Goal: Task Accomplishment & Management: Complete application form

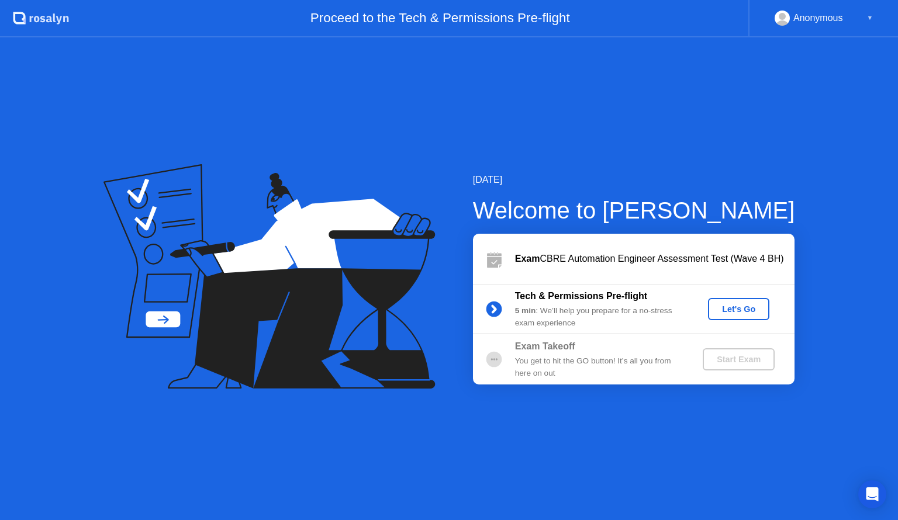
click at [743, 306] on div "Let's Go" at bounding box center [739, 309] width 52 height 9
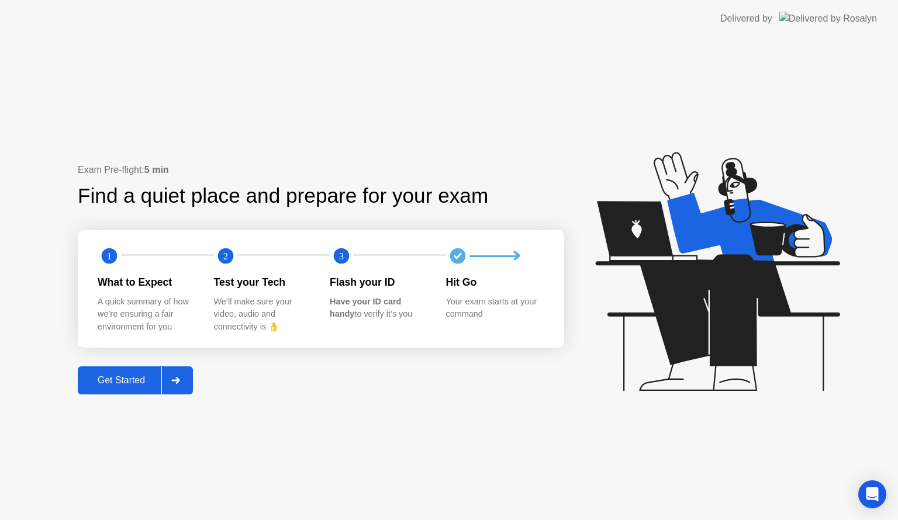
click at [129, 377] on div "Get Started" at bounding box center [121, 380] width 80 height 11
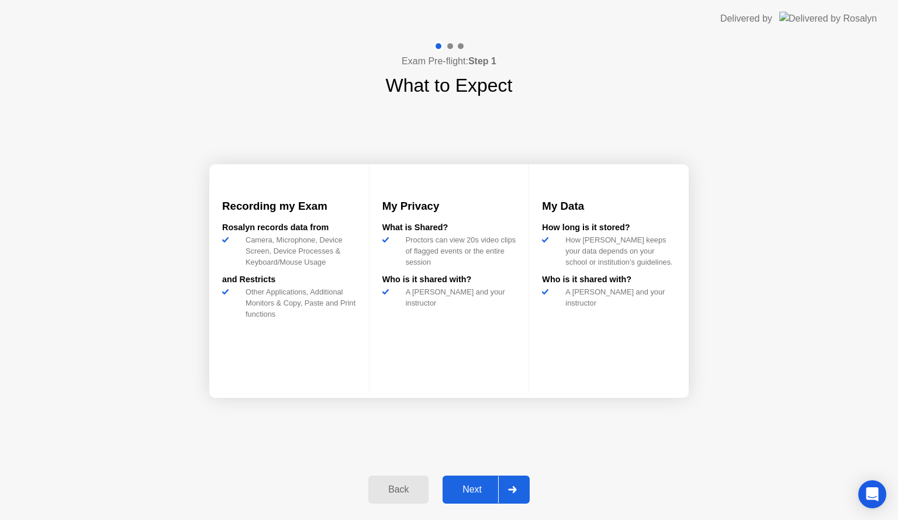
click at [475, 494] on div "Next" at bounding box center [472, 490] width 52 height 11
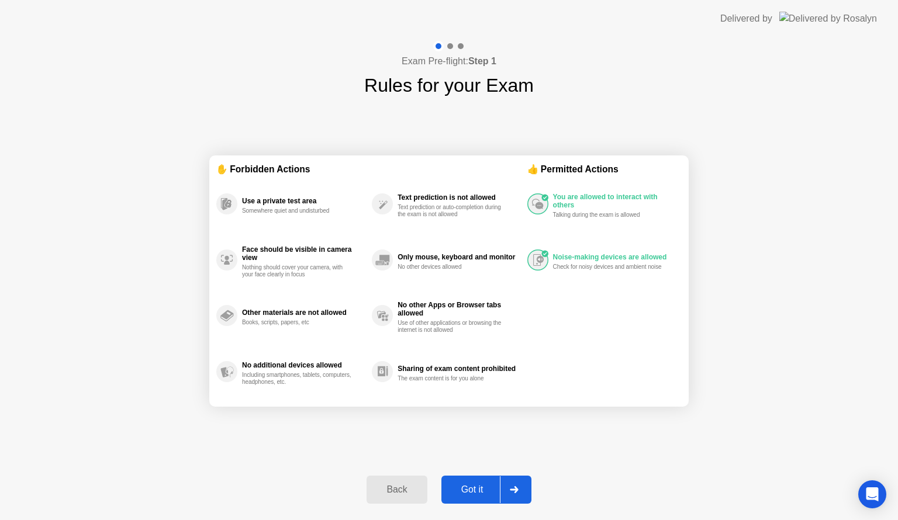
click at [472, 493] on div "Got it" at bounding box center [472, 490] width 55 height 11
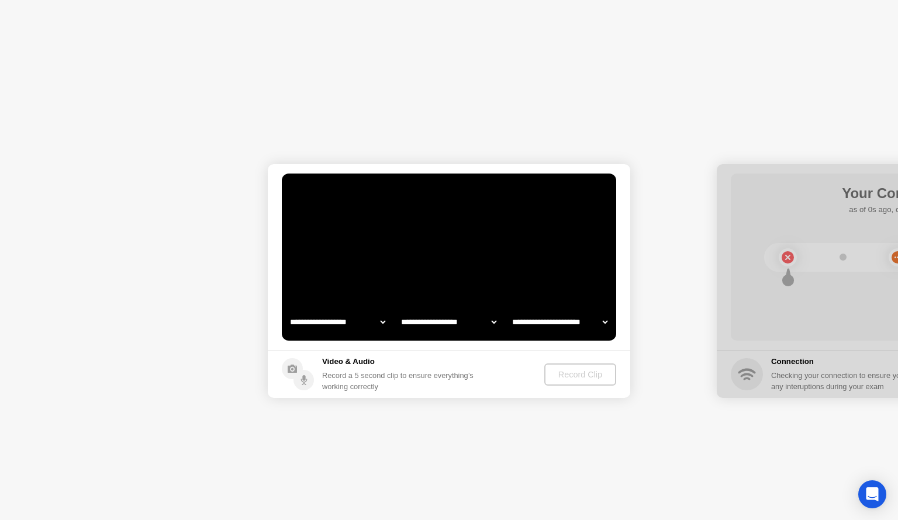
select select "**********"
select select "*******"
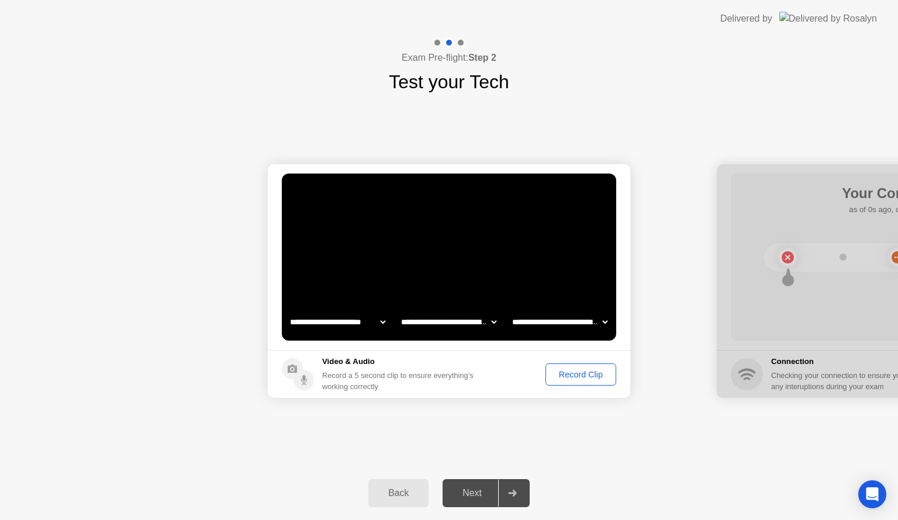
click at [584, 374] on div "Record Clip" at bounding box center [581, 374] width 63 height 9
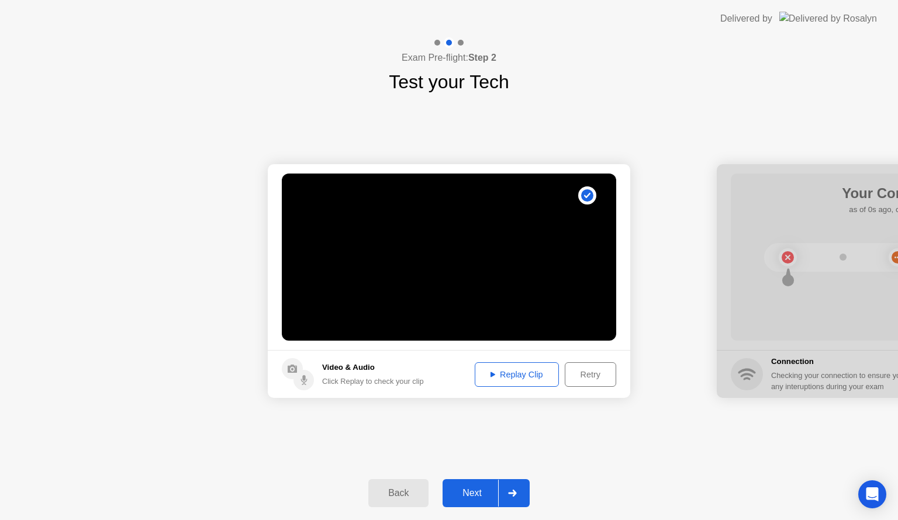
click at [508, 372] on div "Replay Clip" at bounding box center [517, 374] width 76 height 9
click at [487, 380] on div "Replay Clip" at bounding box center [517, 374] width 76 height 9
click at [469, 489] on div "Next" at bounding box center [472, 493] width 52 height 11
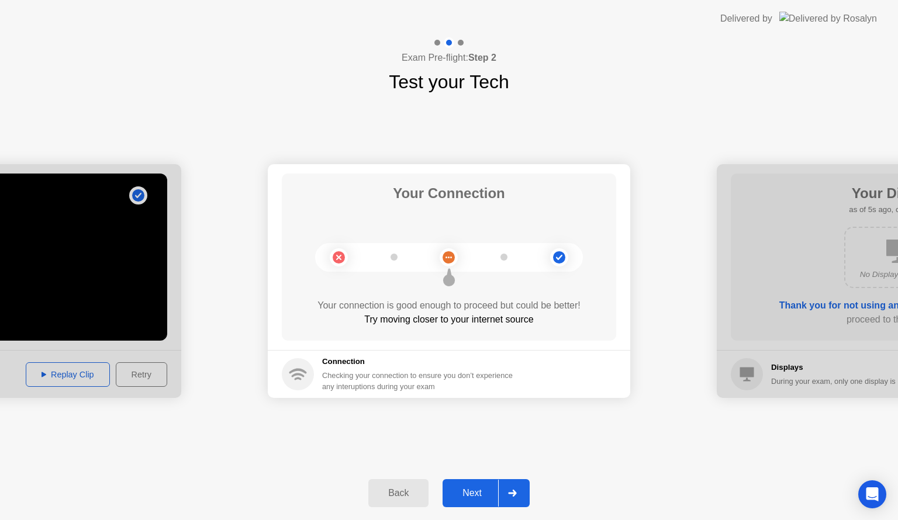
click at [466, 491] on div "Next" at bounding box center [472, 493] width 52 height 11
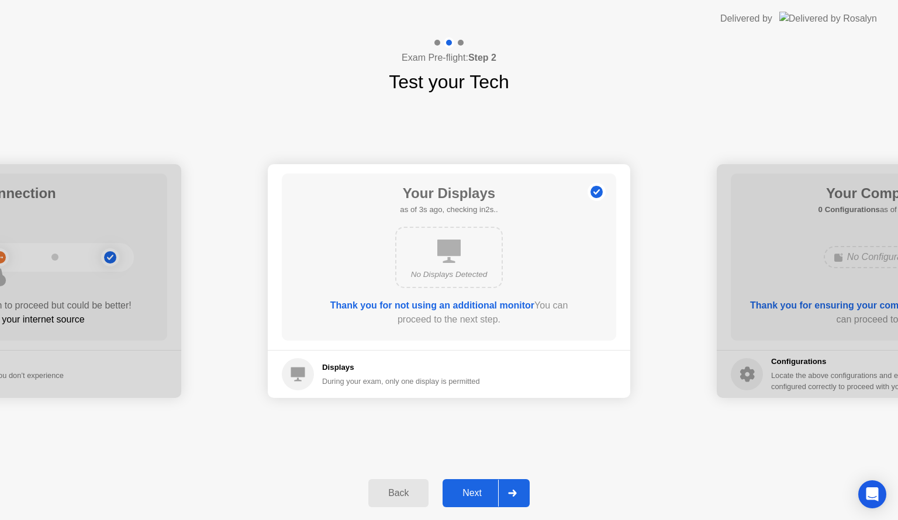
click at [487, 493] on div "Next" at bounding box center [472, 493] width 52 height 11
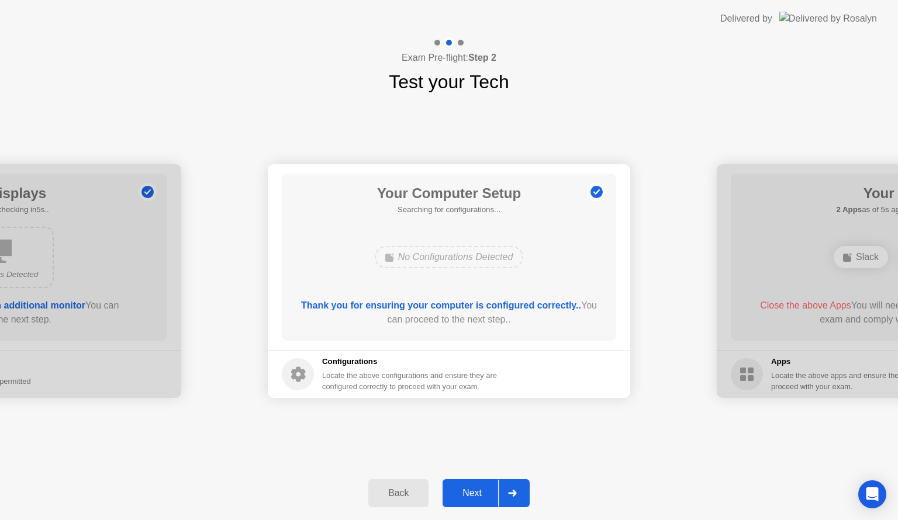
click at [472, 498] on div "Next" at bounding box center [472, 493] width 52 height 11
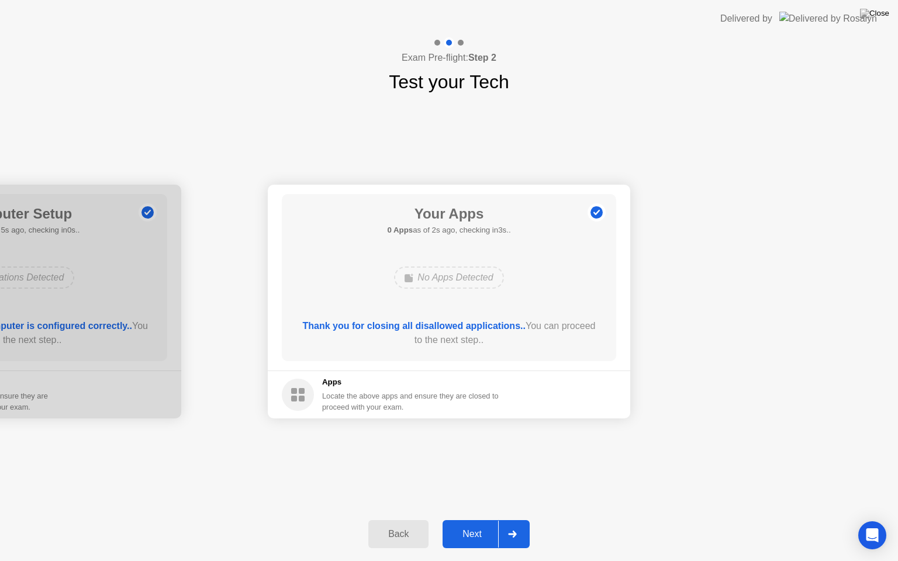
click at [470, 520] on div "Next" at bounding box center [472, 534] width 52 height 11
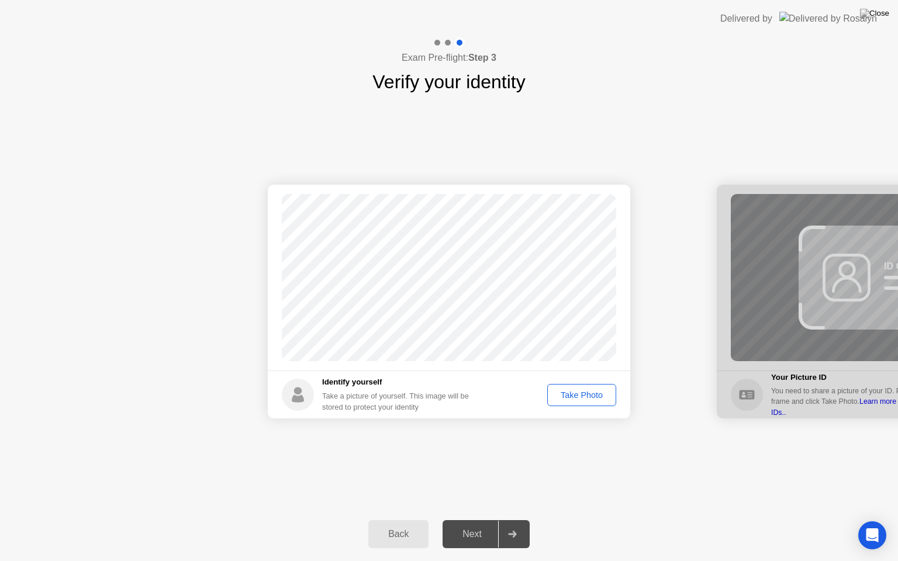
click at [561, 395] on div "Take Photo" at bounding box center [581, 395] width 61 height 9
click at [468, 520] on div "Next" at bounding box center [472, 534] width 52 height 11
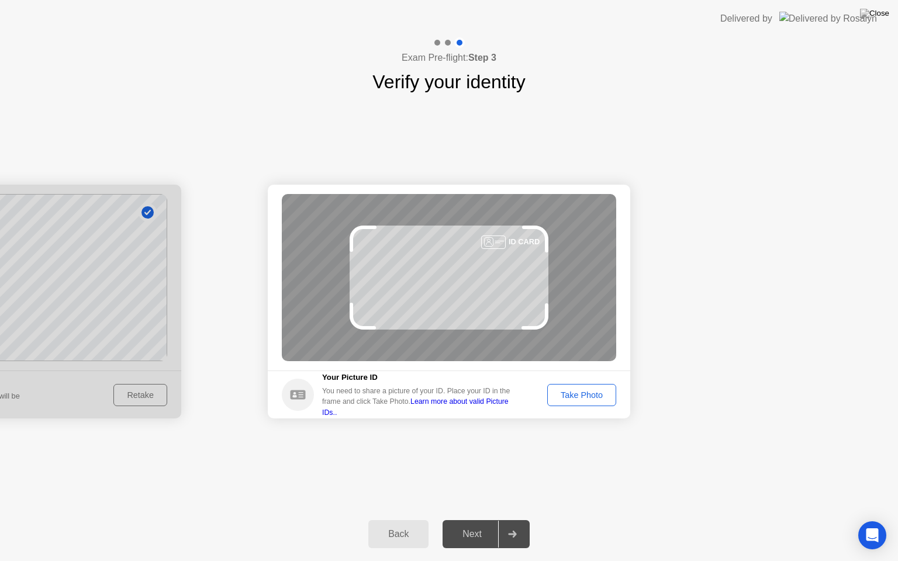
click at [465, 406] on link "Learn more about valid Picture IDs.." at bounding box center [415, 407] width 187 height 19
click at [582, 394] on div "Take Photo" at bounding box center [581, 395] width 61 height 9
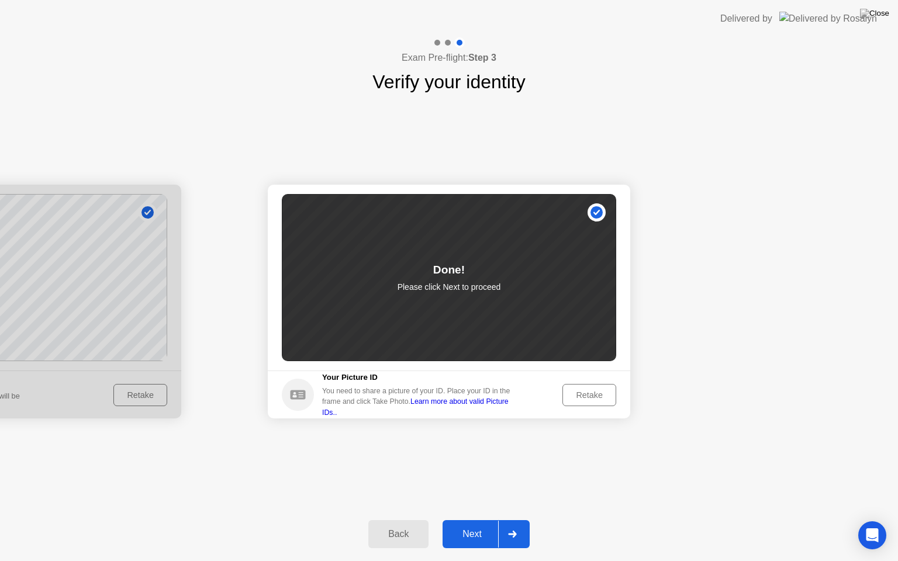
click at [477, 520] on div "Next" at bounding box center [472, 534] width 52 height 11
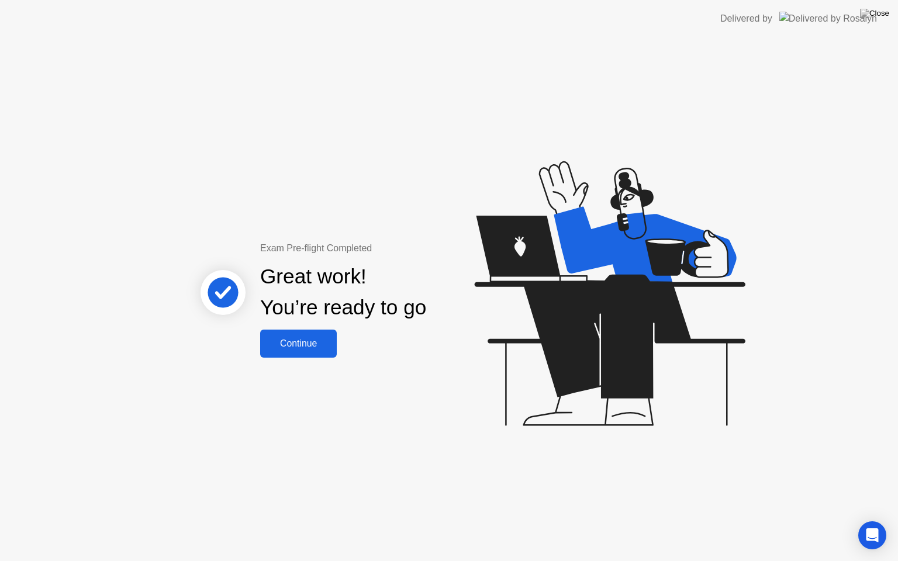
click at [304, 342] on div "Continue" at bounding box center [299, 344] width 70 height 11
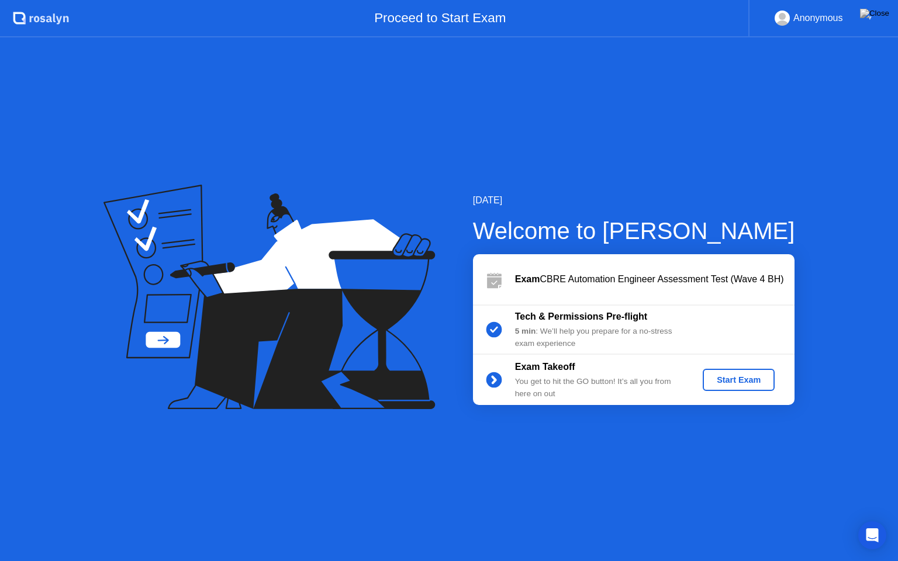
click at [716, 380] on div "Start Exam" at bounding box center [739, 379] width 63 height 9
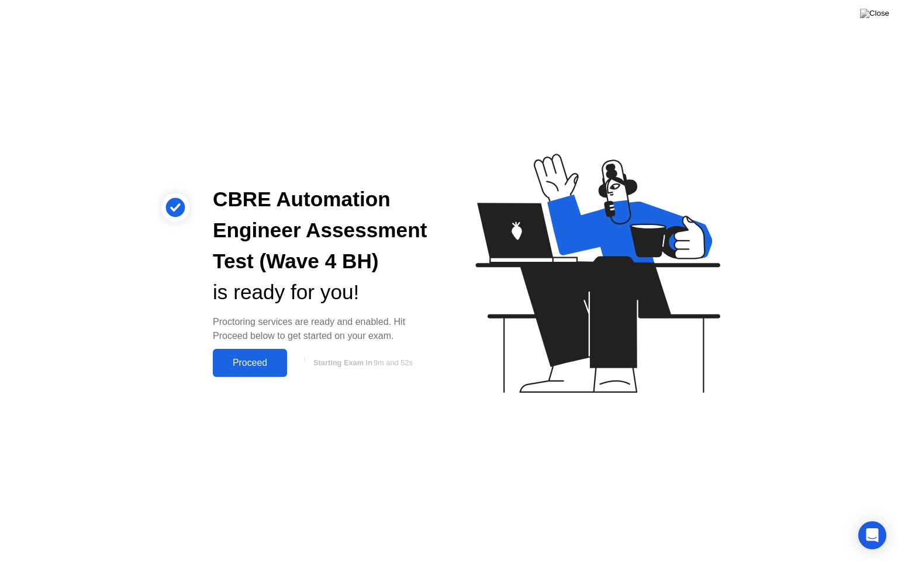
click at [257, 367] on div "Proceed" at bounding box center [249, 363] width 67 height 11
